Goal: Contribute content: Contribute content

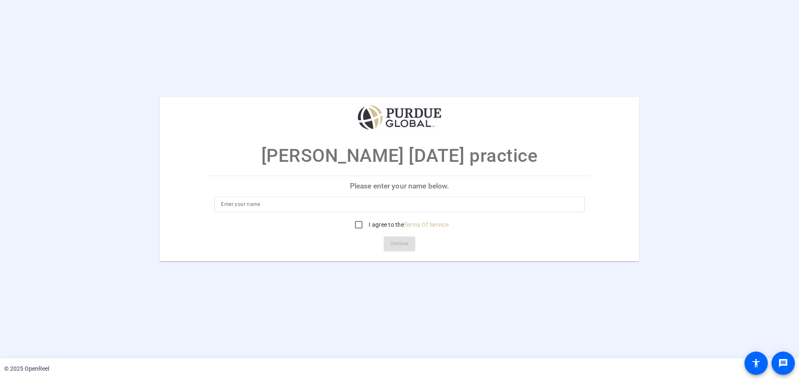
click at [400, 184] on p "Please enter your name below." at bounding box center [400, 186] width 384 height 20
click at [259, 203] on input at bounding box center [399, 204] width 357 height 10
type input "Martin McDermott"
click at [359, 224] on input "I agree to the Terms Of Service" at bounding box center [358, 224] width 17 height 17
checkbox input "true"
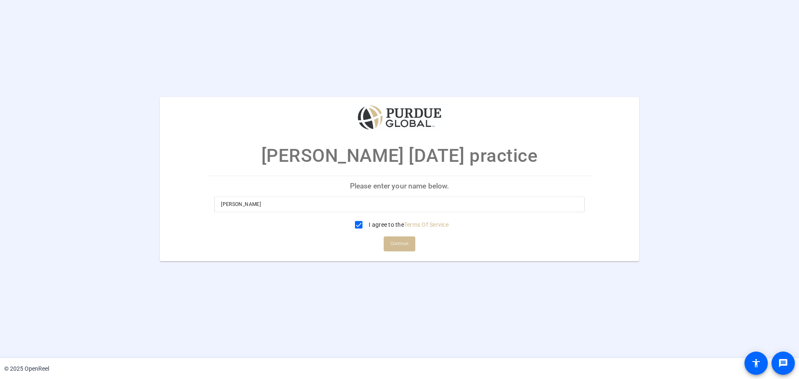
click at [394, 244] on span "Continue" at bounding box center [399, 244] width 18 height 12
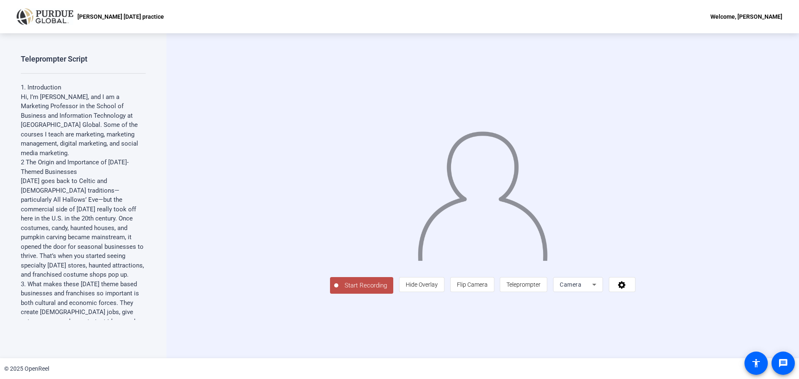
click at [338, 291] on span "Start Recording" at bounding box center [365, 286] width 55 height 10
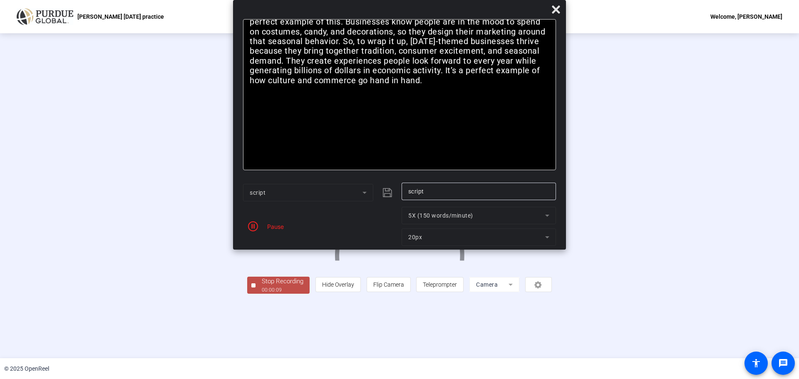
click at [262, 286] on div "Stop Recording" at bounding box center [283, 282] width 42 height 10
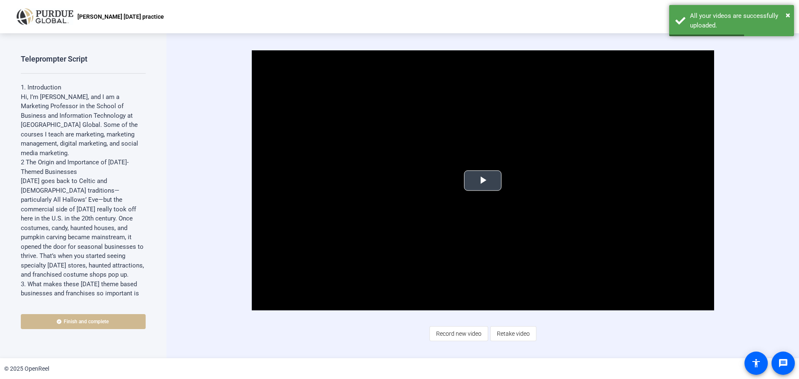
click at [483, 181] on span "Video Player" at bounding box center [483, 181] width 0 height 0
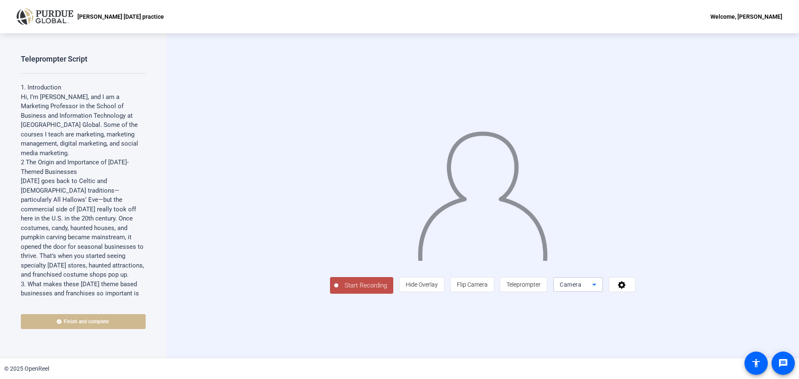
click at [597, 286] on icon at bounding box center [594, 285] width 4 height 2
click at [679, 340] on div at bounding box center [399, 189] width 799 height 379
click at [626, 289] on icon at bounding box center [621, 284] width 7 height 7
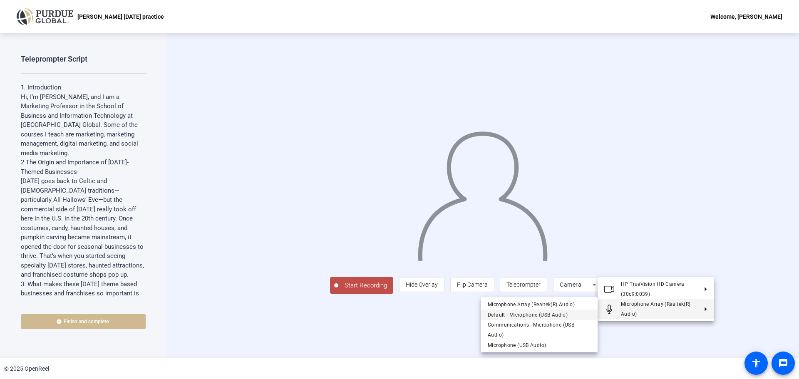
drag, startPoint x: 533, startPoint y: 334, endPoint x: 532, endPoint y: 315, distance: 18.8
click at [532, 315] on div "Microphone Array (Realtek(R) Audio) Default - Microphone (USB Audio) Communicat…" at bounding box center [539, 324] width 117 height 55
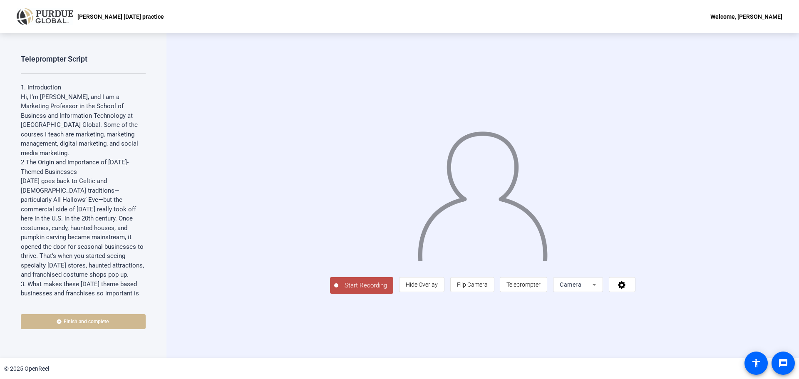
click at [338, 291] on span "Start Recording" at bounding box center [365, 286] width 55 height 10
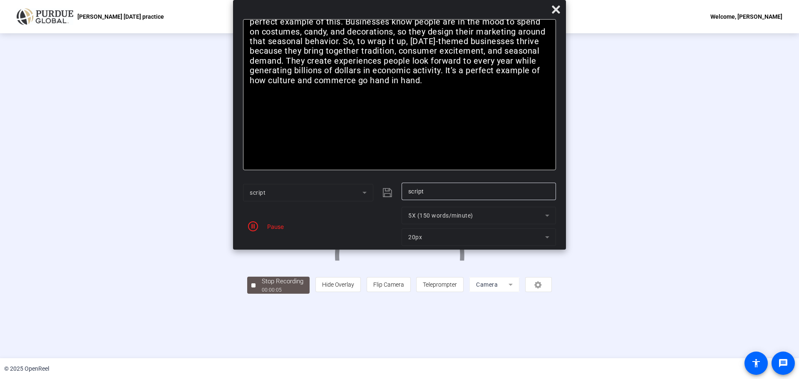
click at [277, 226] on div "Pause" at bounding box center [273, 226] width 21 height 9
click at [253, 225] on icon "button" at bounding box center [253, 226] width 10 height 10
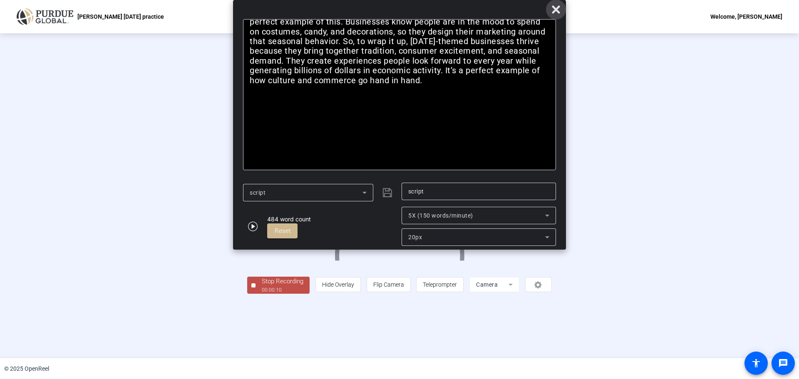
click at [559, 10] on icon at bounding box center [556, 10] width 10 height 10
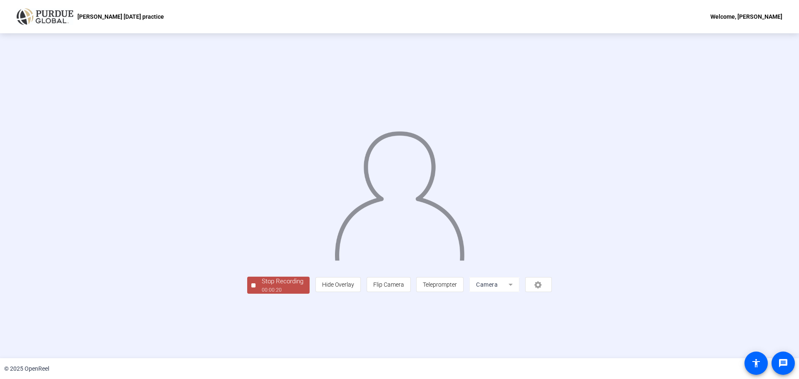
click at [262, 286] on div "Stop Recording" at bounding box center [283, 282] width 42 height 10
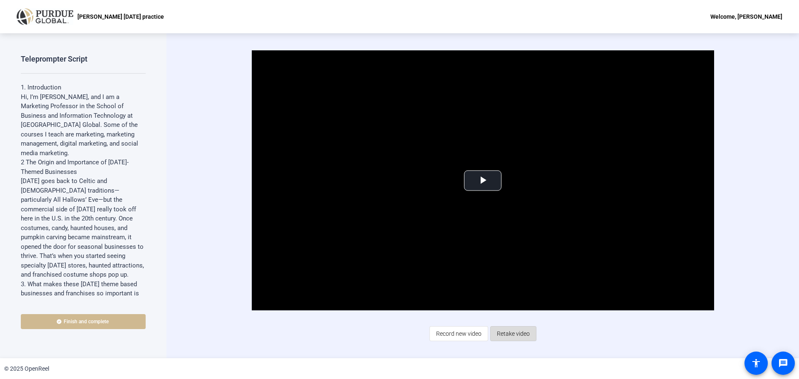
click at [516, 334] on span "Retake video" at bounding box center [513, 334] width 33 height 16
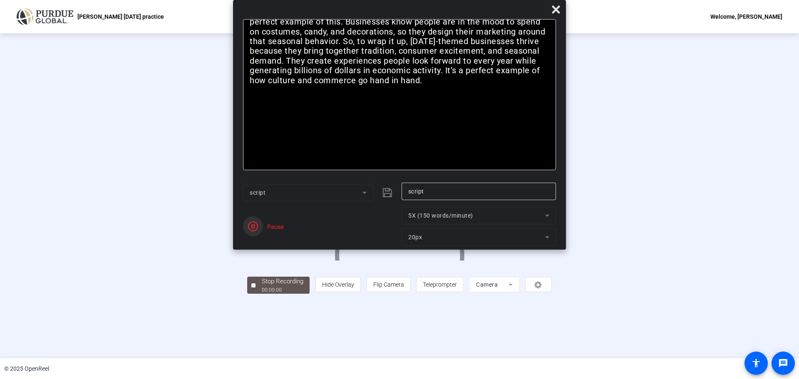
click at [254, 226] on icon "button" at bounding box center [253, 226] width 10 height 10
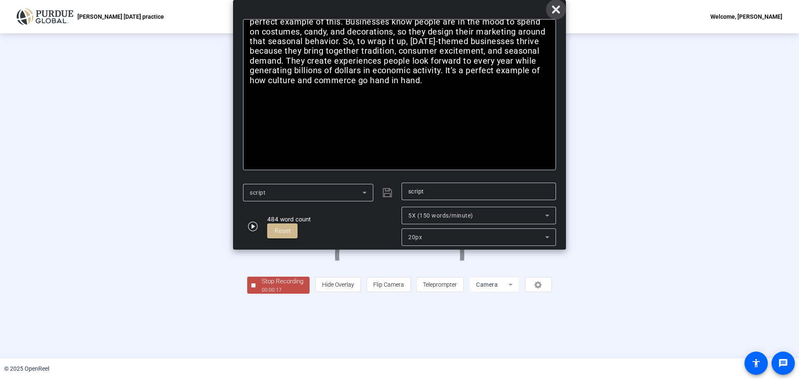
click at [554, 10] on icon at bounding box center [556, 9] width 8 height 8
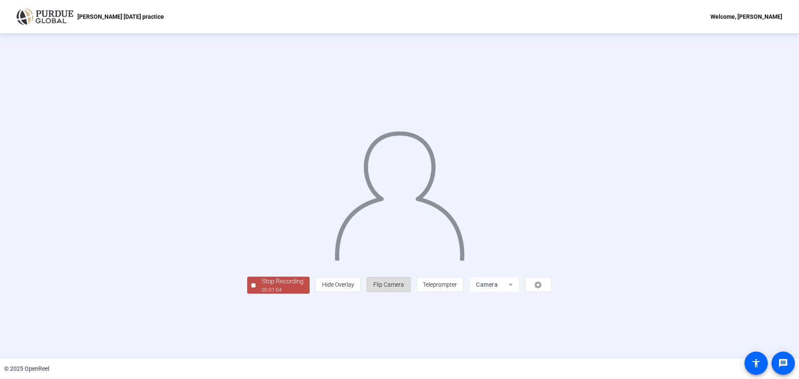
click at [404, 288] on span "Flip Camera" at bounding box center [388, 284] width 31 height 7
click at [251, 288] on div at bounding box center [253, 285] width 4 height 4
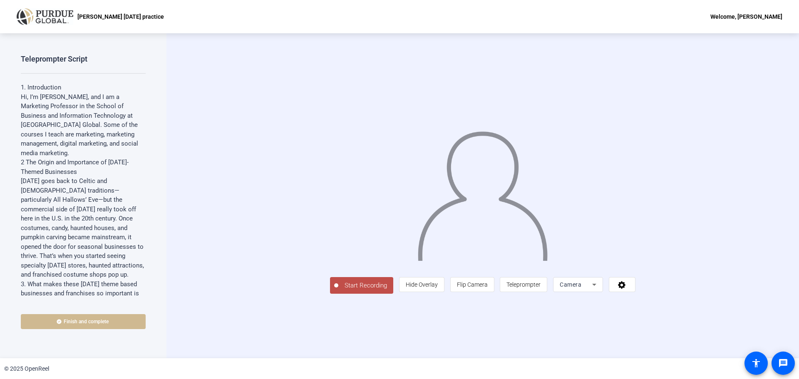
click at [338, 291] on span "Start Recording" at bounding box center [365, 286] width 55 height 10
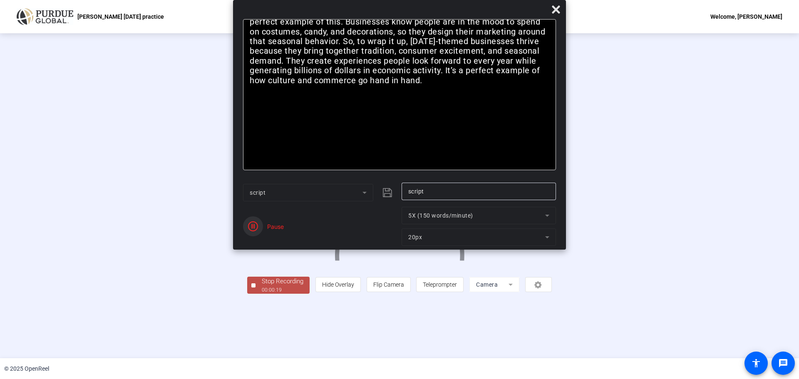
click at [252, 226] on icon "button" at bounding box center [253, 226] width 10 height 10
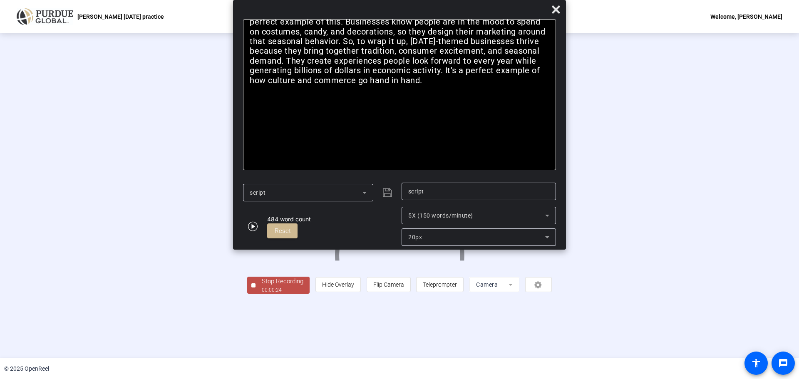
click at [251, 288] on div at bounding box center [253, 285] width 4 height 4
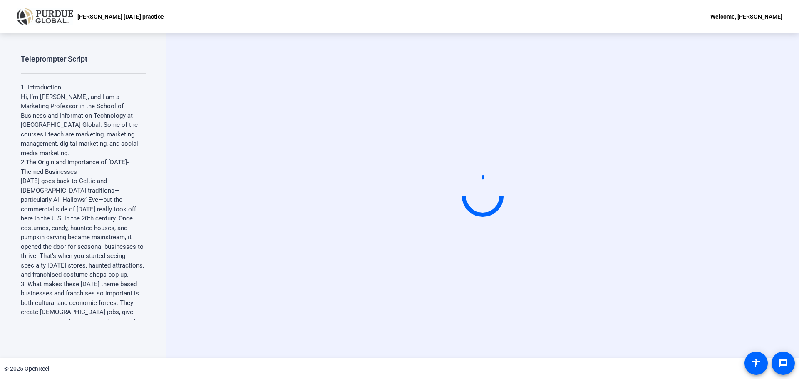
click at [736, 14] on div "Welcome, [PERSON_NAME]" at bounding box center [747, 17] width 72 height 10
click at [782, 307] on div at bounding box center [399, 189] width 799 height 379
click at [758, 363] on mat-icon "accessibility" at bounding box center [756, 363] width 10 height 10
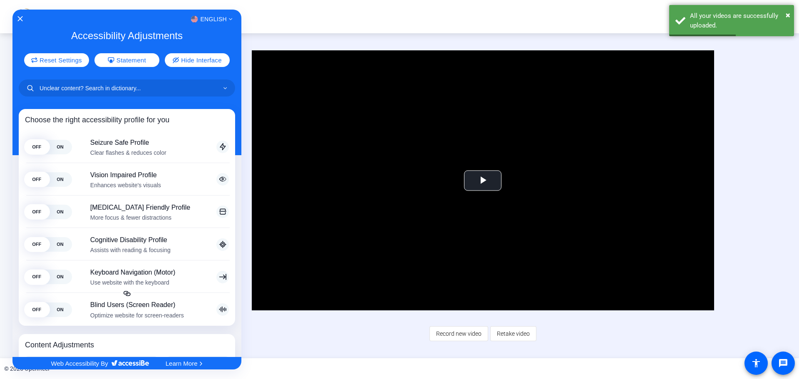
click at [374, 19] on div at bounding box center [399, 189] width 799 height 379
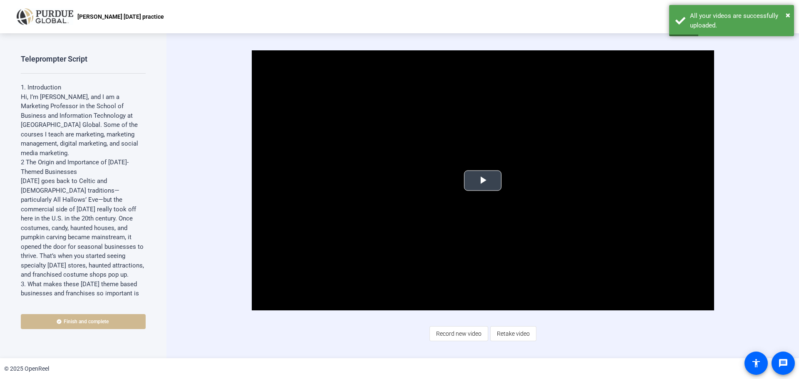
click at [483, 181] on span "Video Player" at bounding box center [483, 181] width 0 height 0
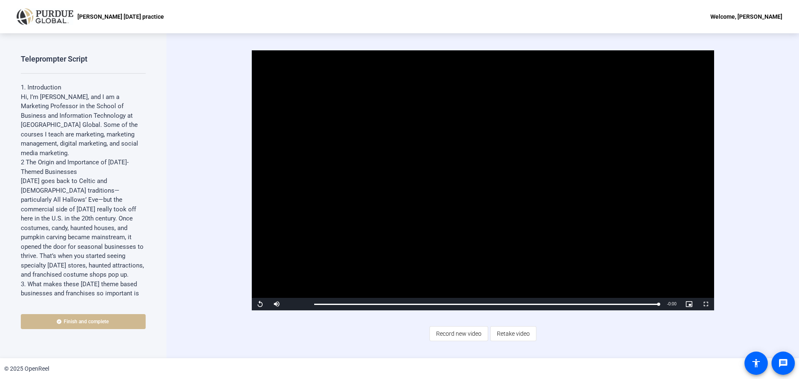
click at [728, 194] on div "Video Player is loading. Play Video Replay Mute 5% Current Time 0:25 / Duration…" at bounding box center [483, 180] width 538 height 260
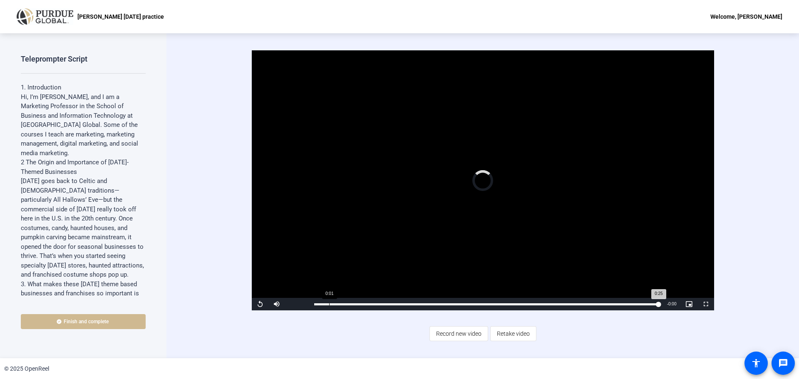
click at [329, 304] on div "0:01" at bounding box center [329, 304] width 0 height 2
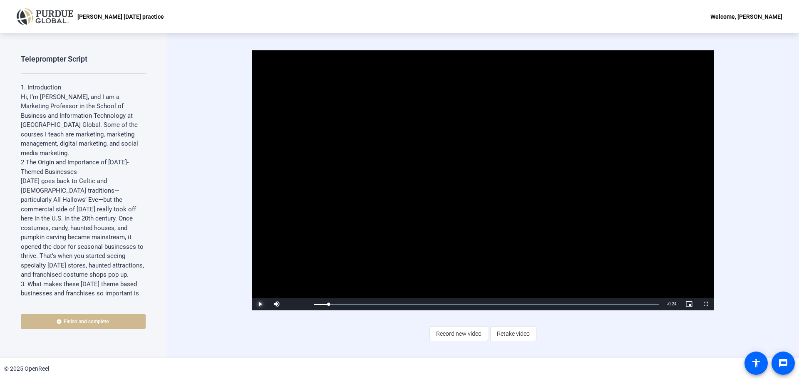
click at [260, 304] on span "Video Player" at bounding box center [260, 304] width 17 height 0
click at [259, 304] on span "Video Player" at bounding box center [260, 304] width 17 height 0
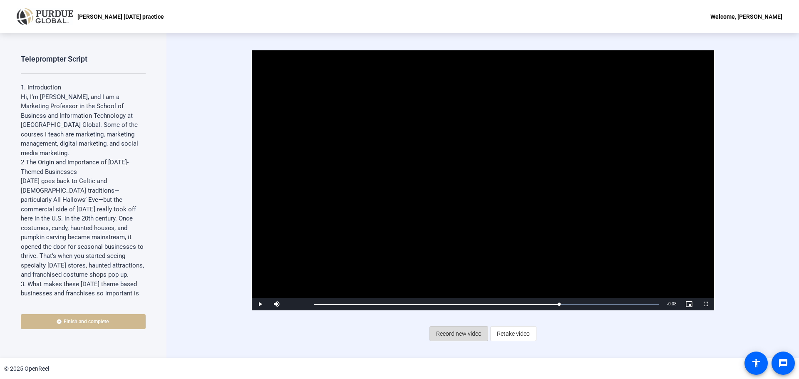
click at [467, 331] on span "Record new video" at bounding box center [458, 334] width 45 height 16
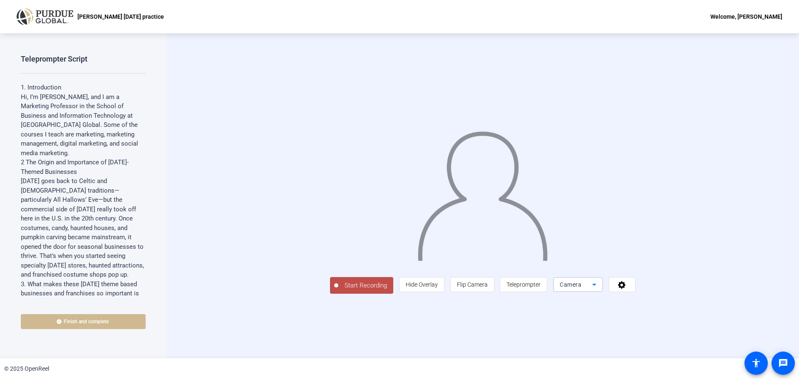
click at [599, 290] on icon at bounding box center [594, 285] width 10 height 10
click at [567, 342] on div at bounding box center [399, 189] width 799 height 379
click at [627, 289] on icon at bounding box center [622, 285] width 10 height 8
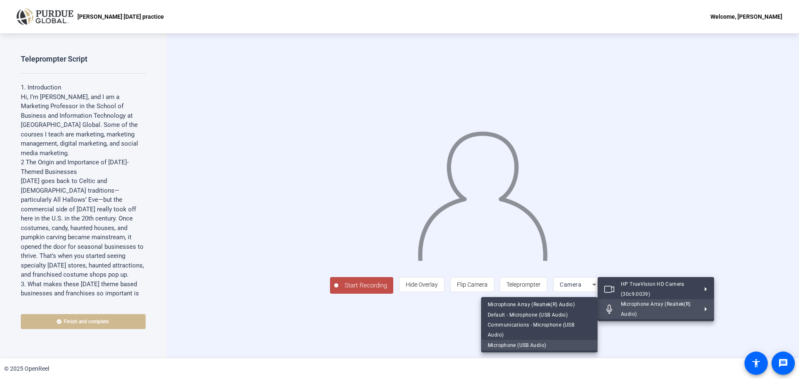
click at [515, 343] on span "Microphone (USB Audio)" at bounding box center [517, 346] width 58 height 6
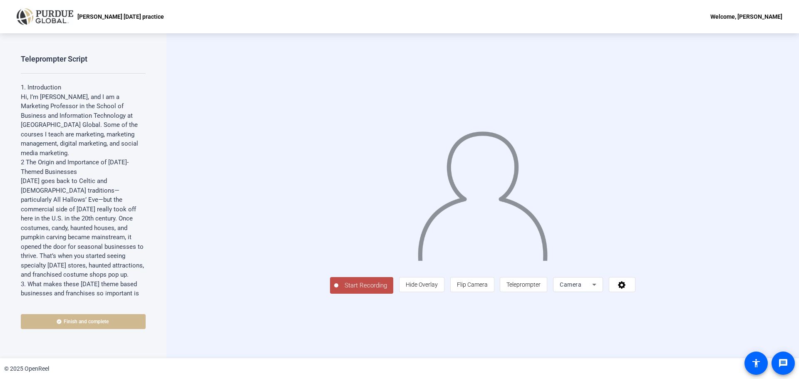
click at [338, 291] on span "Start Recording" at bounding box center [365, 286] width 55 height 10
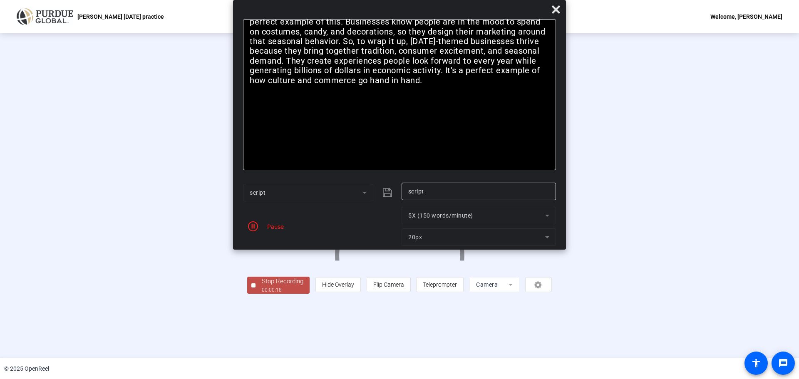
click at [262, 286] on div "Stop Recording" at bounding box center [283, 282] width 42 height 10
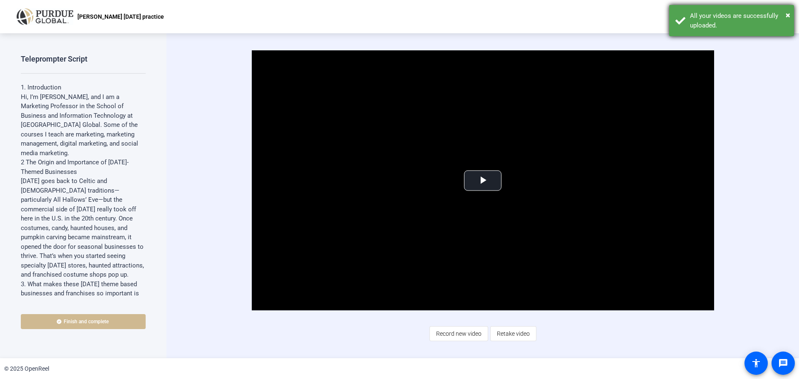
click at [714, 25] on div "All your videos are successfully uploaded." at bounding box center [739, 20] width 98 height 19
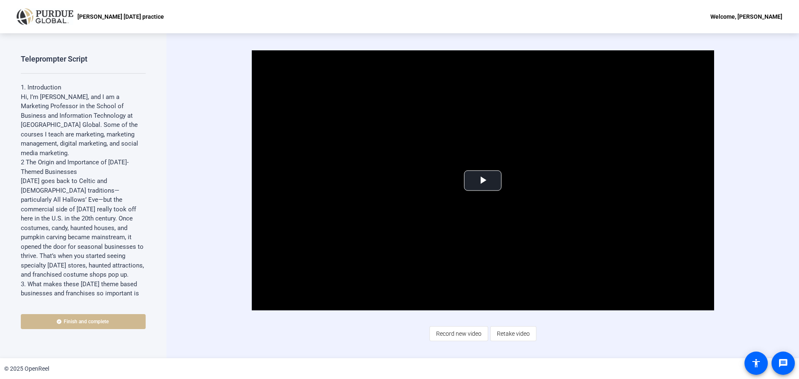
click at [740, 16] on div "Welcome, [PERSON_NAME]" at bounding box center [747, 17] width 72 height 10
click at [735, 156] on div at bounding box center [399, 189] width 799 height 379
click at [483, 181] on span "Video Player" at bounding box center [483, 181] width 0 height 0
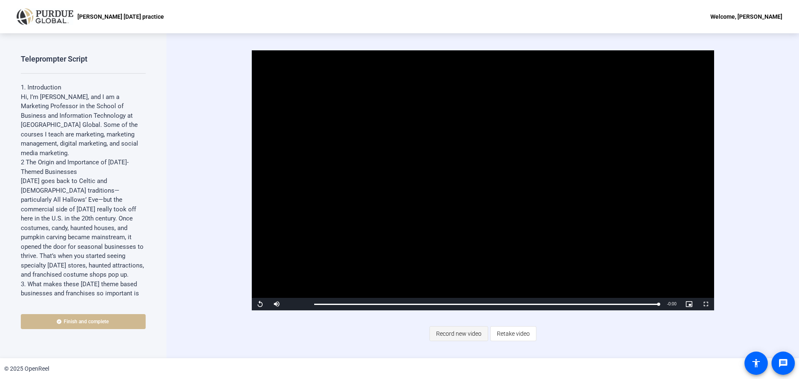
click at [457, 332] on span "Record new video" at bounding box center [458, 334] width 45 height 16
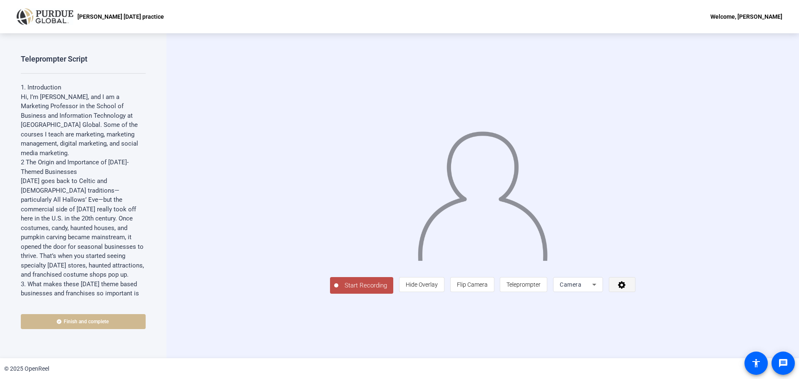
click at [626, 289] on icon at bounding box center [621, 284] width 7 height 7
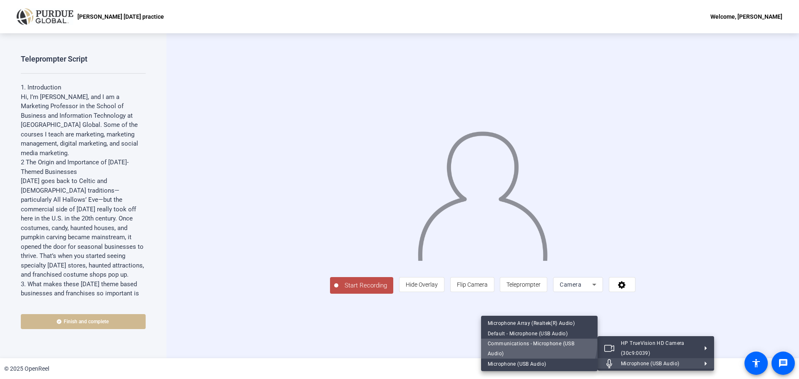
click at [536, 353] on span "Communications - Microphone (USB Audio)" at bounding box center [531, 349] width 87 height 16
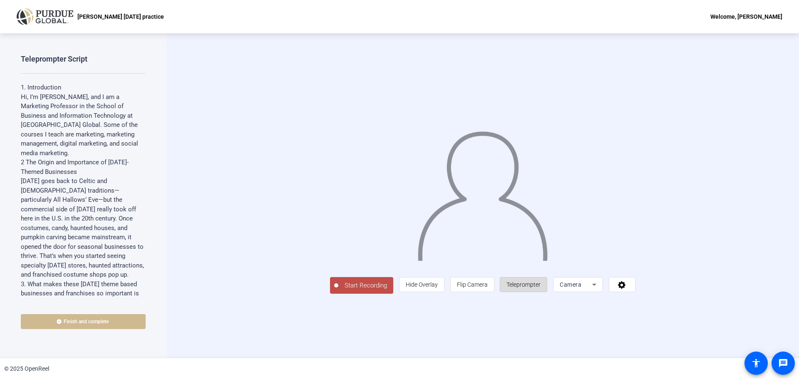
click at [541, 288] on span "Teleprompter" at bounding box center [524, 284] width 34 height 7
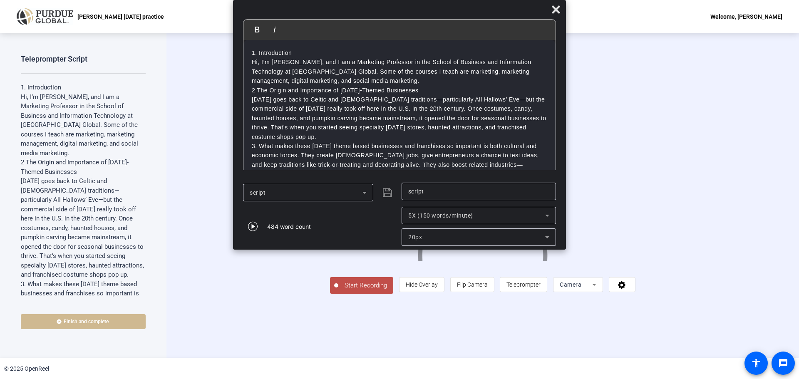
click at [338, 291] on span "Start Recording" at bounding box center [365, 286] width 55 height 10
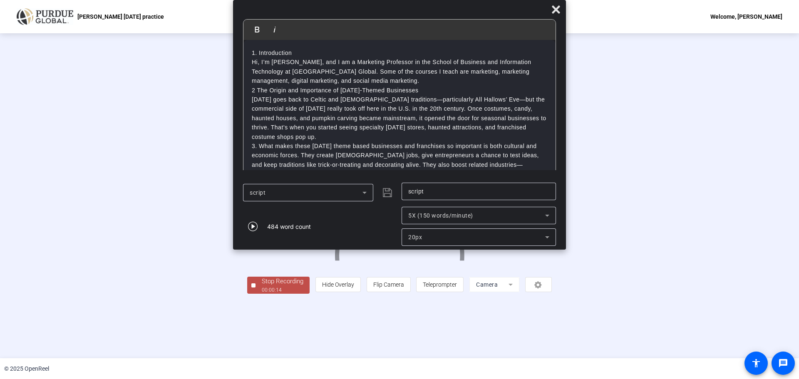
click at [262, 286] on div "Stop Recording" at bounding box center [283, 282] width 42 height 10
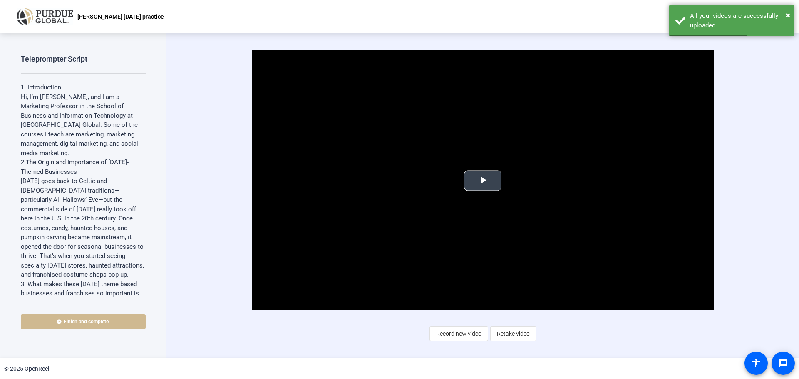
click at [483, 181] on span "Video Player" at bounding box center [483, 181] width 0 height 0
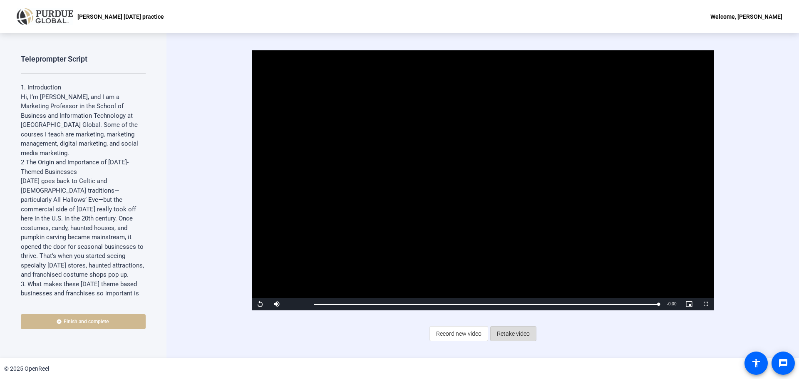
click at [517, 334] on span "Retake video" at bounding box center [513, 334] width 33 height 16
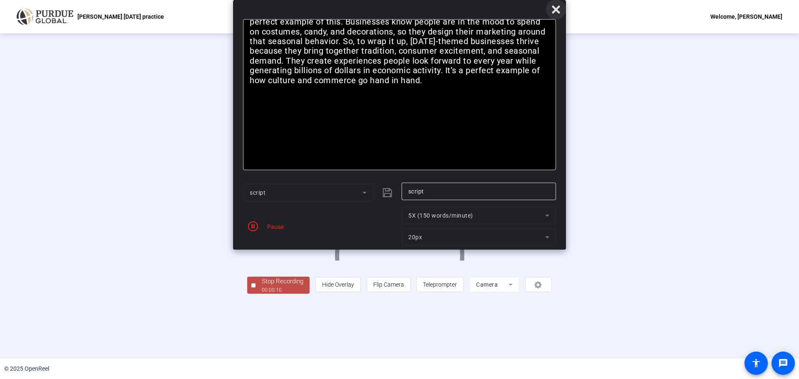
click at [555, 9] on icon at bounding box center [556, 9] width 8 height 8
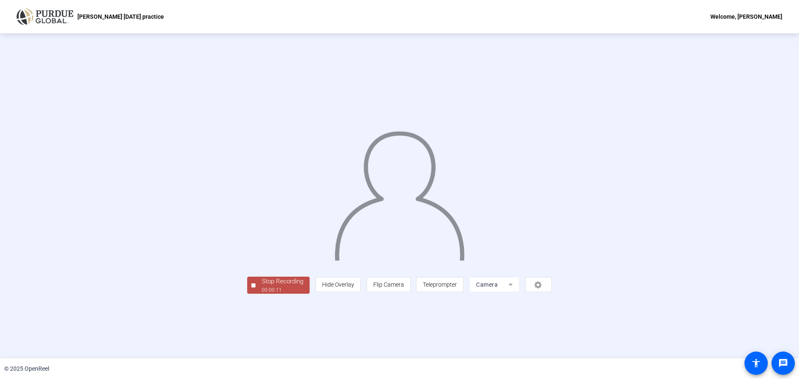
click at [262, 286] on div "Stop Recording" at bounding box center [283, 282] width 42 height 10
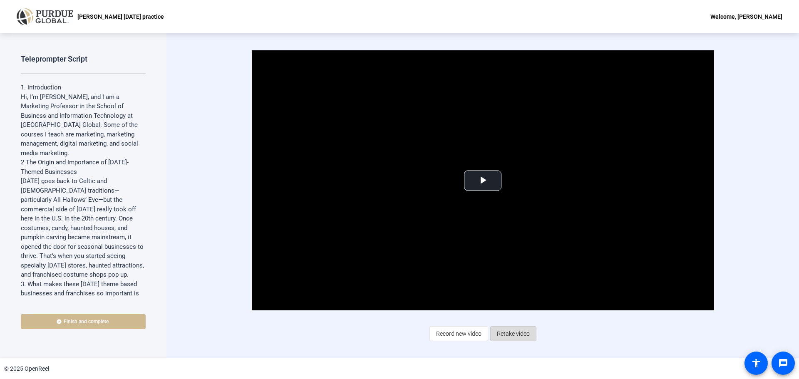
click at [509, 334] on span "Retake video" at bounding box center [513, 334] width 33 height 16
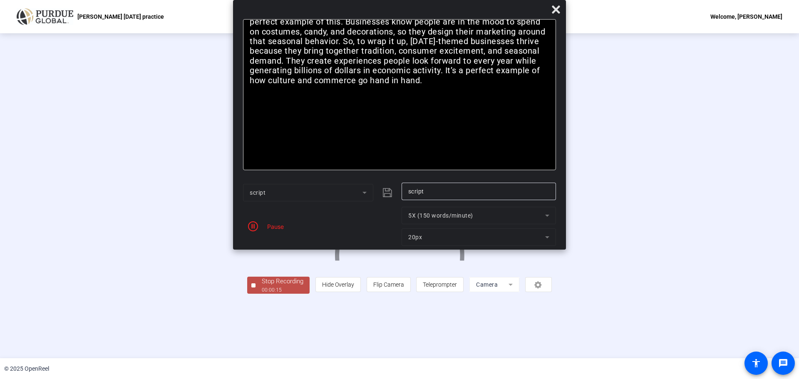
click at [271, 229] on div "Pause" at bounding box center [273, 226] width 21 height 9
click at [254, 224] on icon "button" at bounding box center [253, 226] width 10 height 10
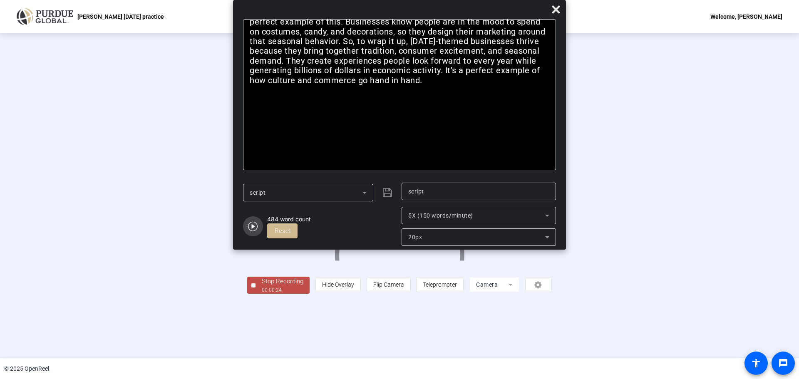
click at [256, 227] on icon "button" at bounding box center [253, 226] width 10 height 10
click at [256, 294] on span "Stop Recording 00:00:58" at bounding box center [283, 285] width 54 height 17
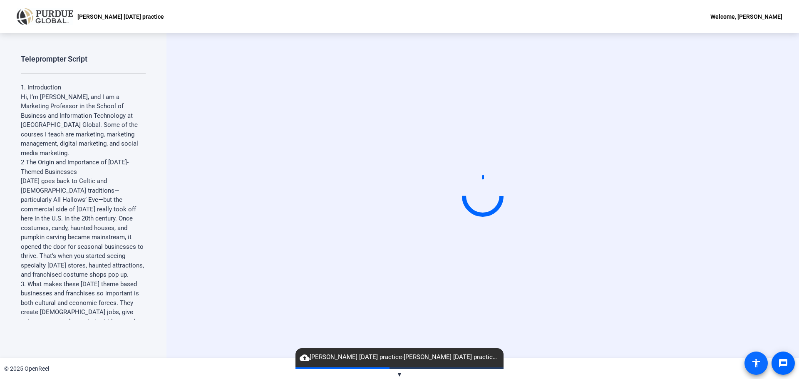
click at [755, 365] on mat-icon "accessibility" at bounding box center [756, 363] width 10 height 10
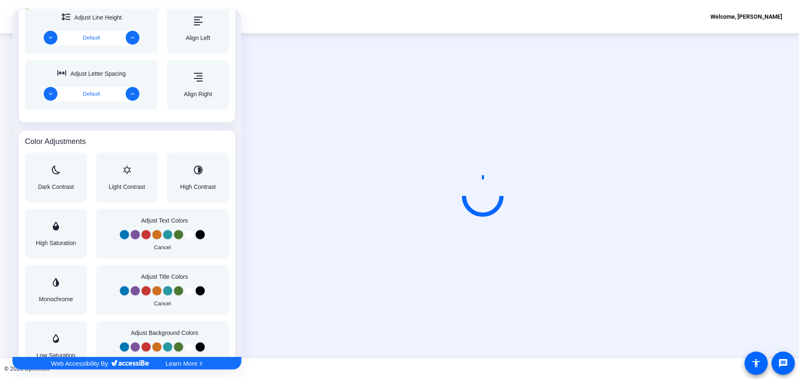
scroll to position [541, 0]
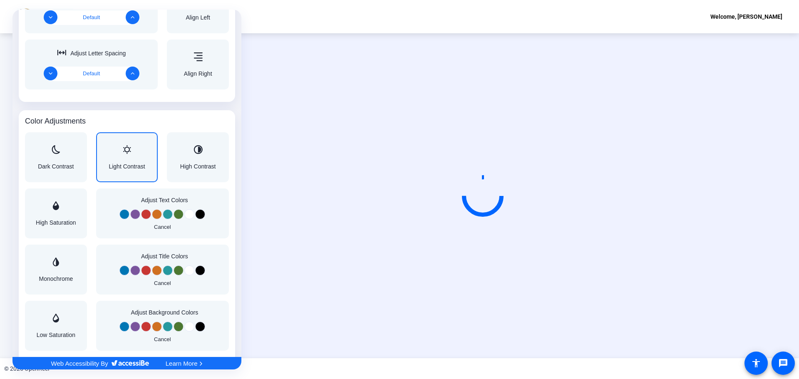
click at [117, 158] on div "Light Contrast" at bounding box center [127, 157] width 36 height 24
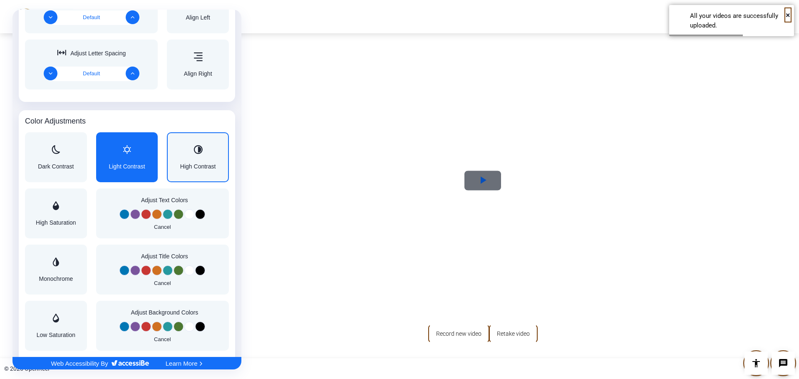
click at [184, 158] on div "High Contrast" at bounding box center [198, 157] width 36 height 24
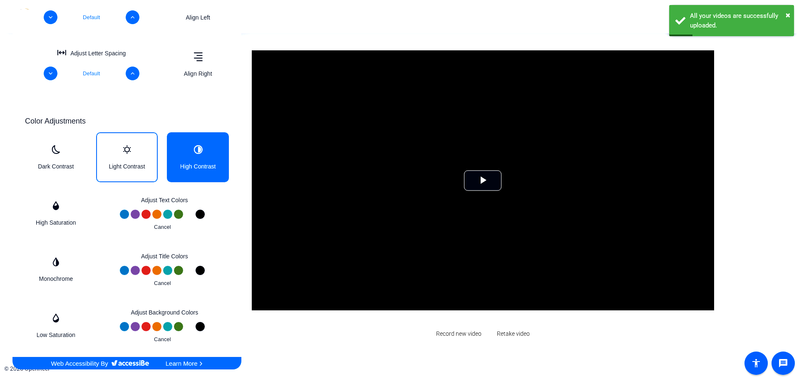
click at [125, 157] on div "Light Contrast" at bounding box center [127, 157] width 36 height 24
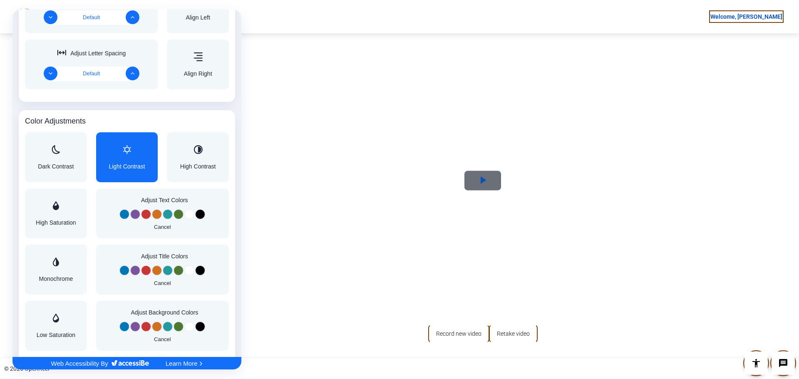
click at [512, 333] on div at bounding box center [399, 189] width 799 height 379
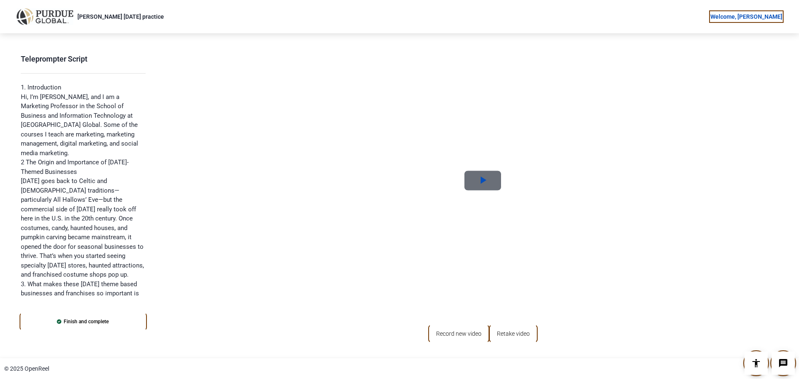
scroll to position [0, 0]
click at [483, 181] on span "Video Player" at bounding box center [483, 181] width 0 height 0
click at [727, 16] on div "Welcome, [PERSON_NAME]" at bounding box center [747, 17] width 72 height 10
drag, startPoint x: 509, startPoint y: 333, endPoint x: 491, endPoint y: 270, distance: 65.0
click at [491, 270] on div at bounding box center [399, 189] width 799 height 379
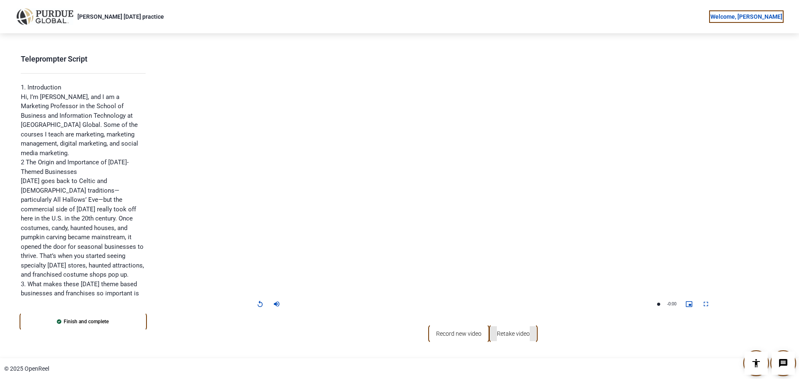
click at [511, 335] on span "Retake video" at bounding box center [513, 334] width 33 height 16
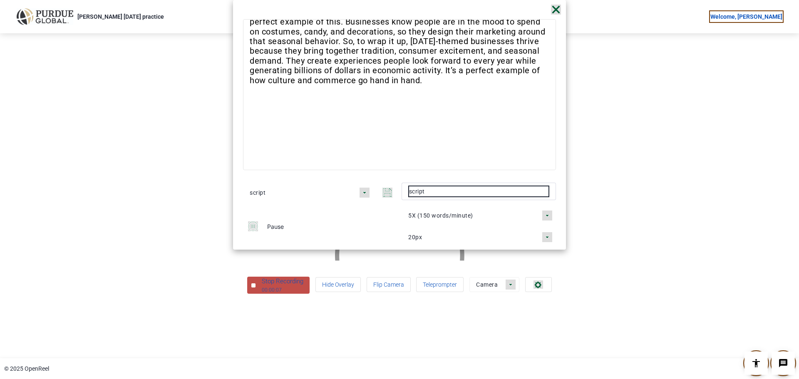
click at [262, 286] on div "Stop Recording" at bounding box center [283, 282] width 42 height 10
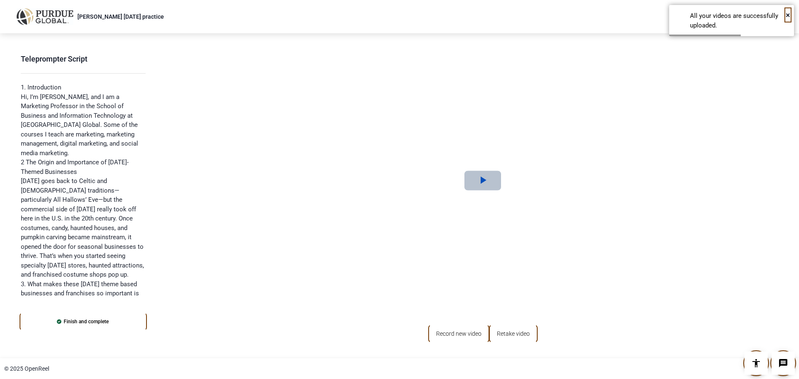
click at [483, 181] on span "Video Player" at bounding box center [483, 181] width 0 height 0
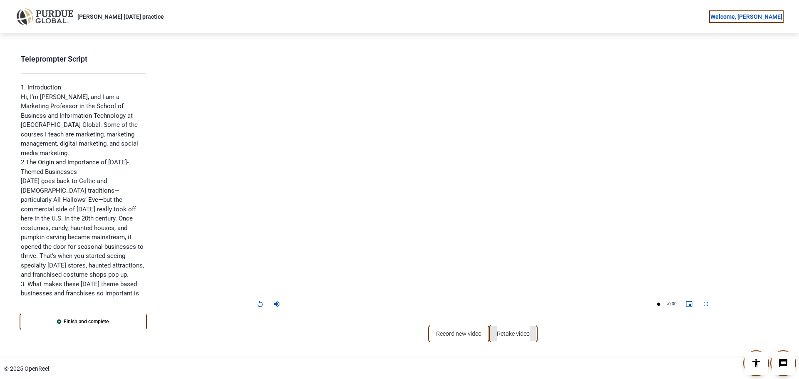
click at [516, 334] on span "Retake video" at bounding box center [513, 334] width 33 height 16
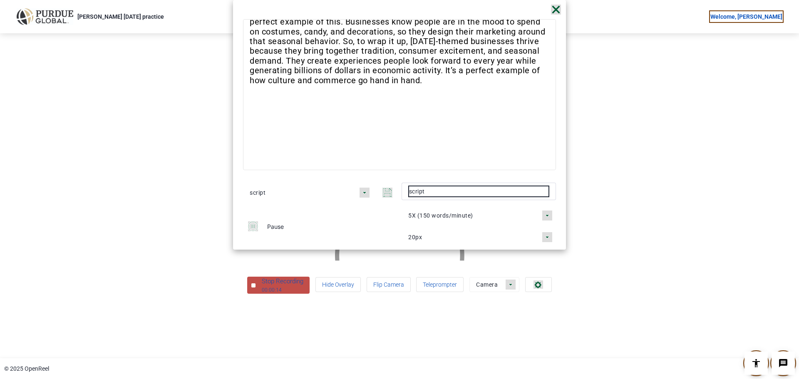
click at [252, 228] on icon "button" at bounding box center [253, 226] width 10 height 10
click at [262, 294] on div "00:00:18" at bounding box center [283, 289] width 42 height 7
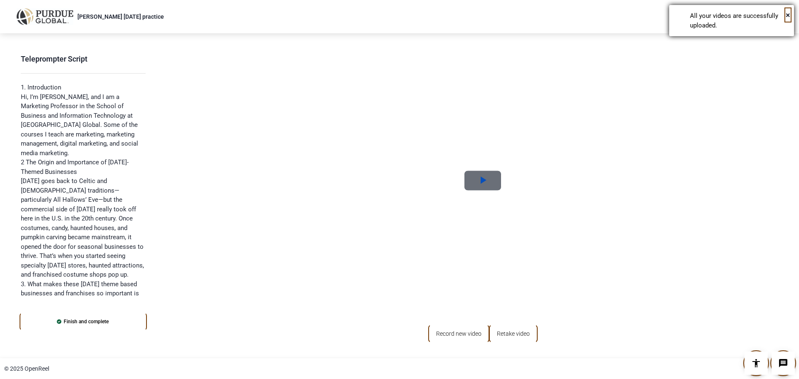
click at [686, 22] on div "× All your videos are successfully uploaded." at bounding box center [731, 20] width 125 height 31
click at [766, 17] on div "Welcome, [PERSON_NAME]" at bounding box center [747, 17] width 72 height 10
click at [757, 364] on div at bounding box center [399, 189] width 799 height 379
click at [786, 364] on mat-icon "message" at bounding box center [783, 363] width 10 height 10
click at [452, 333] on span "Record new video" at bounding box center [458, 334] width 45 height 16
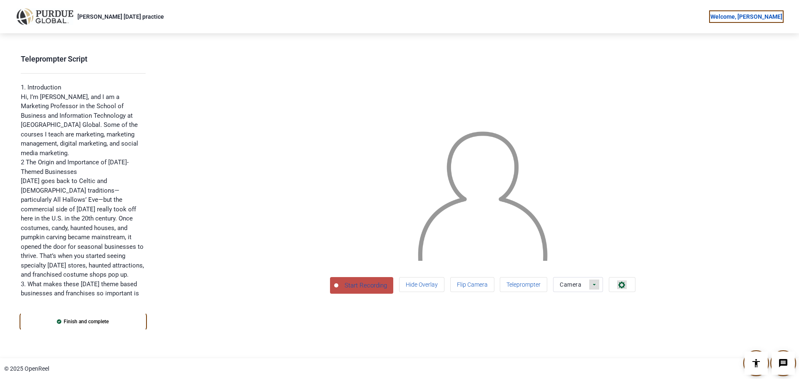
click at [338, 291] on span "Start Recording" at bounding box center [365, 286] width 55 height 10
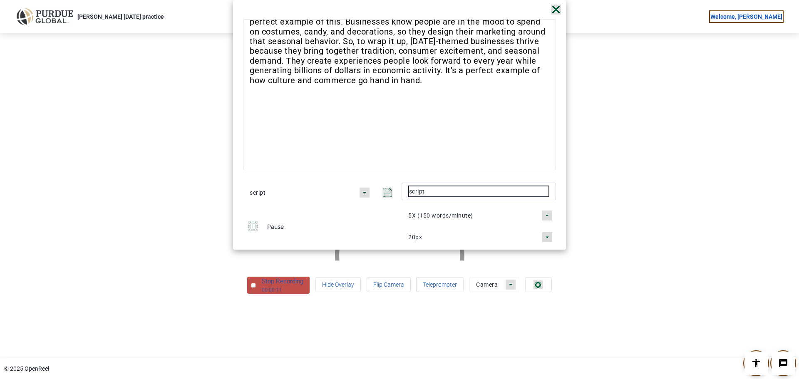
click at [262, 294] on div "00:00:11" at bounding box center [283, 289] width 42 height 7
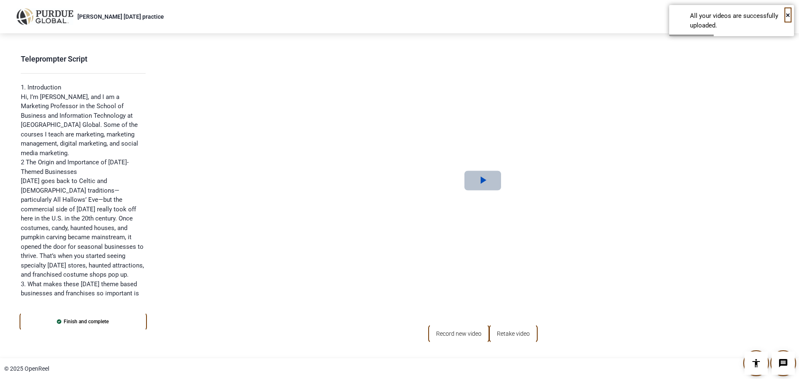
click at [483, 181] on span "Video Player" at bounding box center [483, 181] width 0 height 0
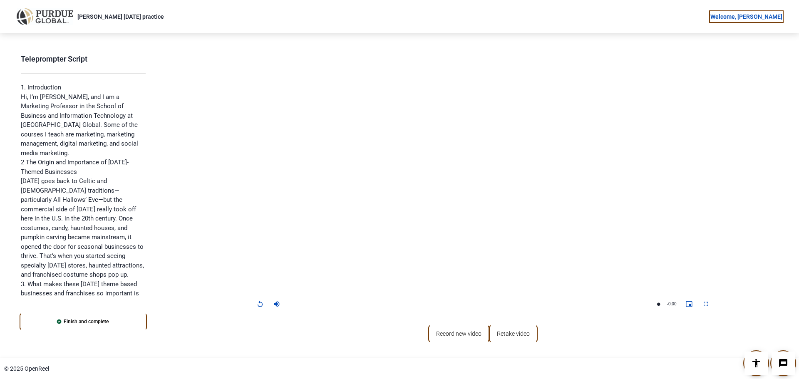
click at [465, 215] on video "Video Player" at bounding box center [483, 180] width 462 height 260
click at [505, 334] on span "Retake video" at bounding box center [513, 334] width 33 height 16
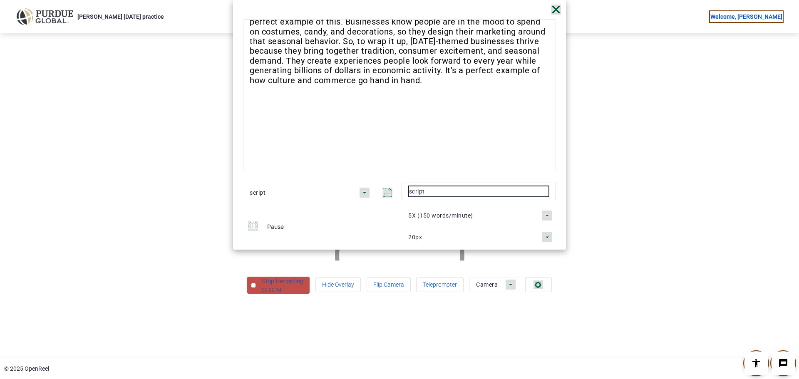
click at [255, 228] on icon "button" at bounding box center [253, 226] width 10 height 10
click at [262, 294] on div "00:00:16" at bounding box center [283, 289] width 42 height 7
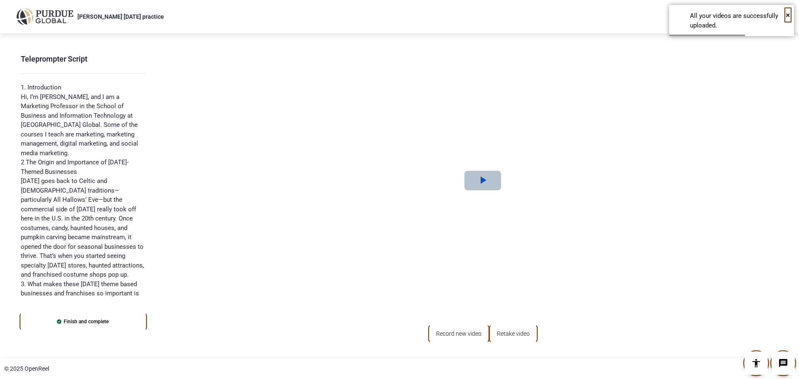
click at [483, 181] on span "Video Player" at bounding box center [483, 181] width 0 height 0
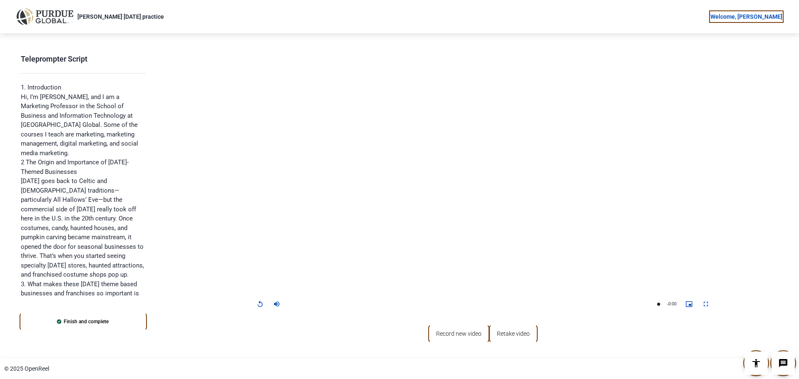
click at [691, 304] on span "Video Player" at bounding box center [689, 304] width 17 height 0
